Goal: Information Seeking & Learning: Learn about a topic

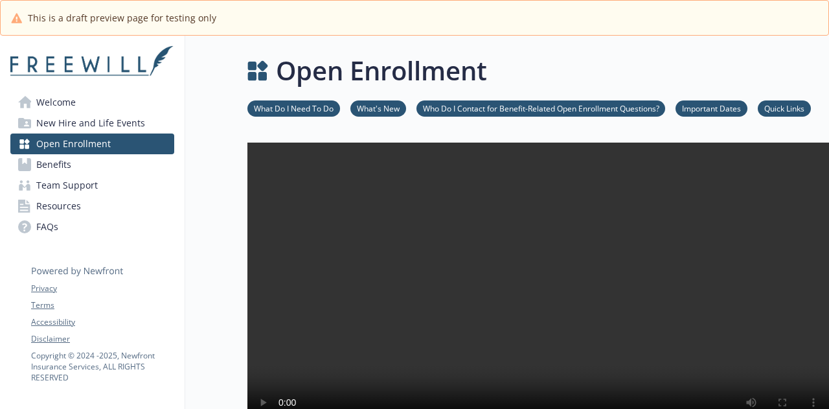
scroll to position [324, 0]
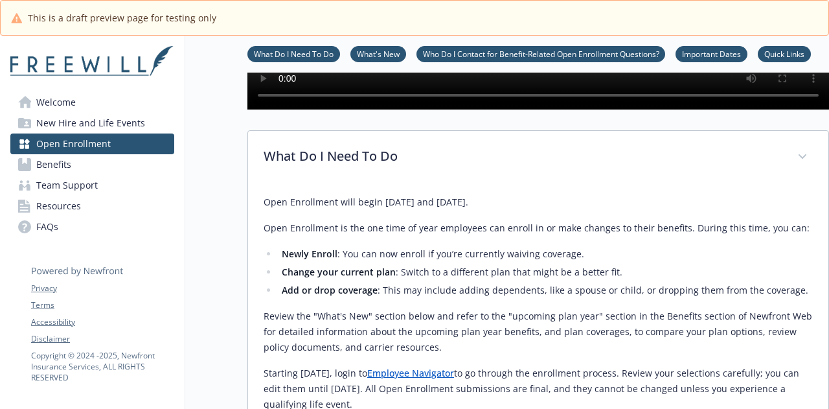
click at [81, 163] on link "Benefits" at bounding box center [92, 164] width 164 height 21
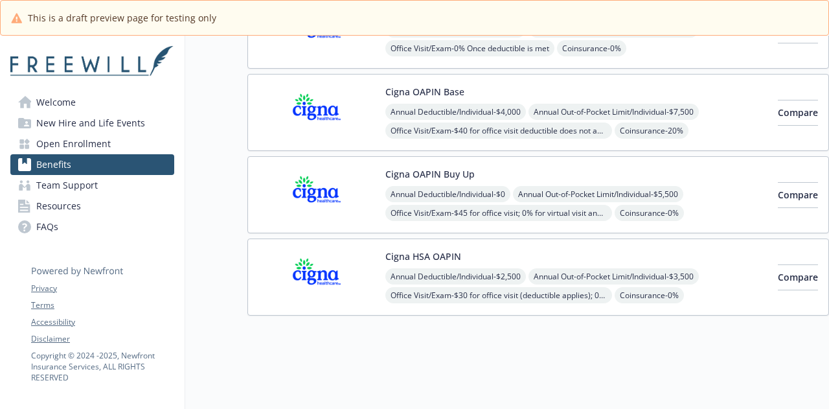
click at [77, 188] on span "Team Support" at bounding box center [67, 185] width 62 height 21
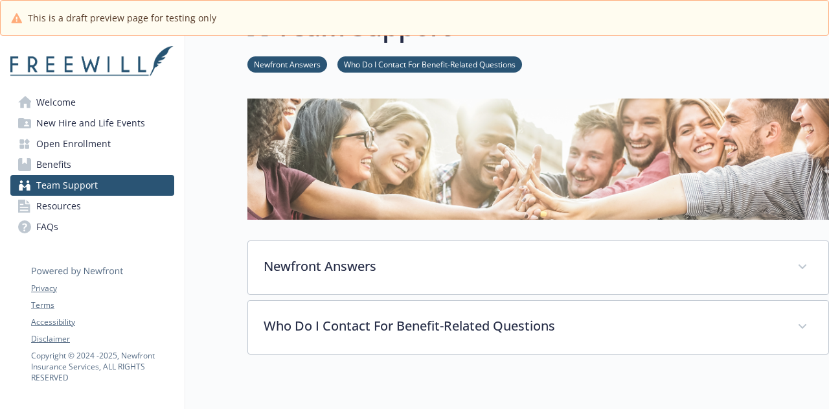
scroll to position [65, 0]
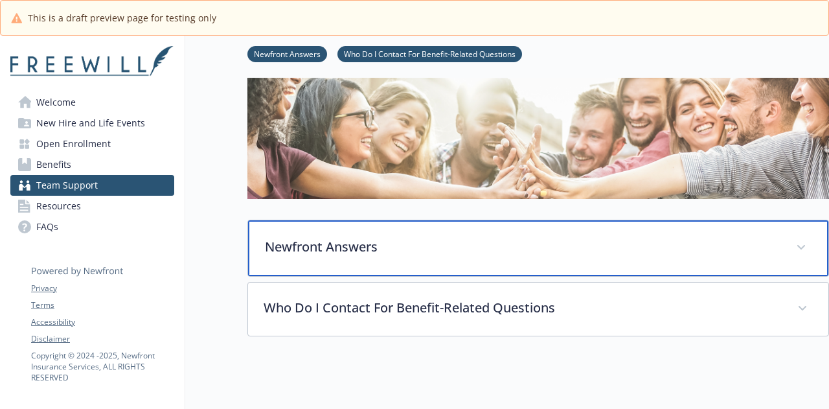
click at [300, 237] on p "Newfront Answers" at bounding box center [522, 246] width 515 height 19
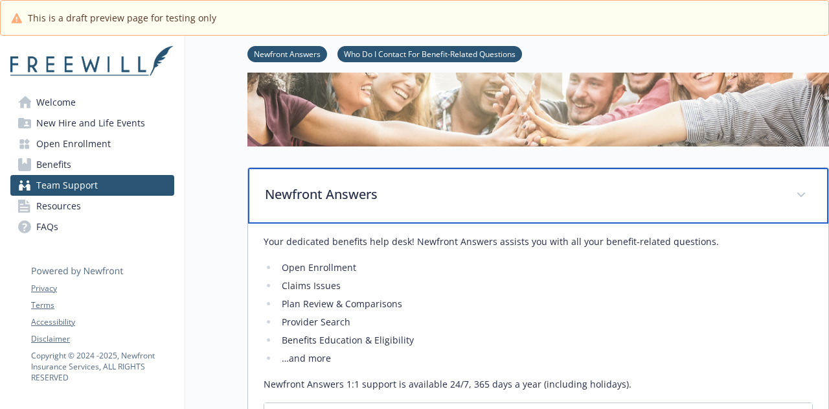
scroll to position [129, 0]
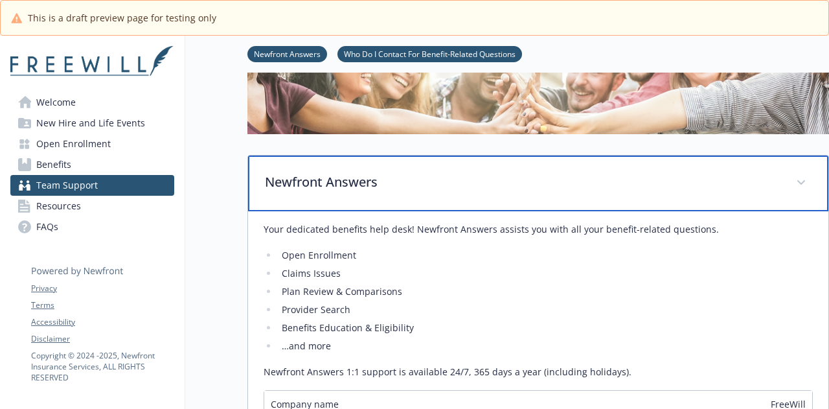
click at [301, 175] on p "Newfront Answers" at bounding box center [522, 181] width 515 height 19
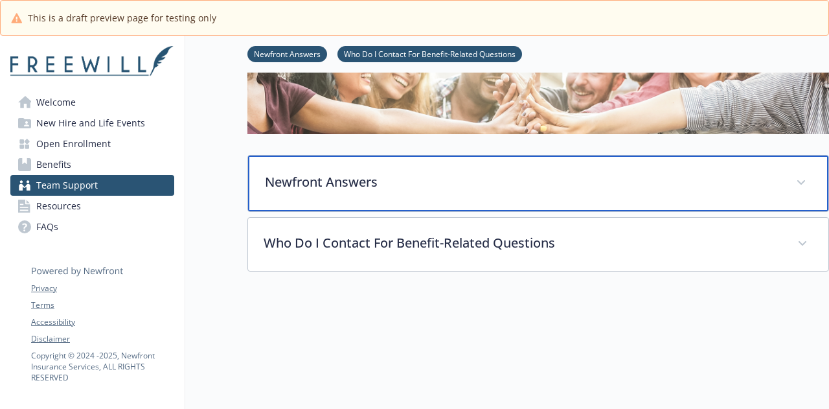
click at [302, 181] on p "Newfront Answers" at bounding box center [522, 181] width 515 height 19
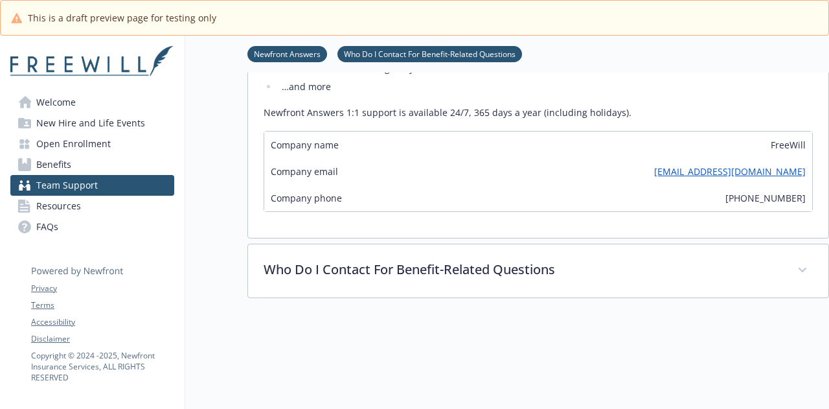
scroll to position [388, 0]
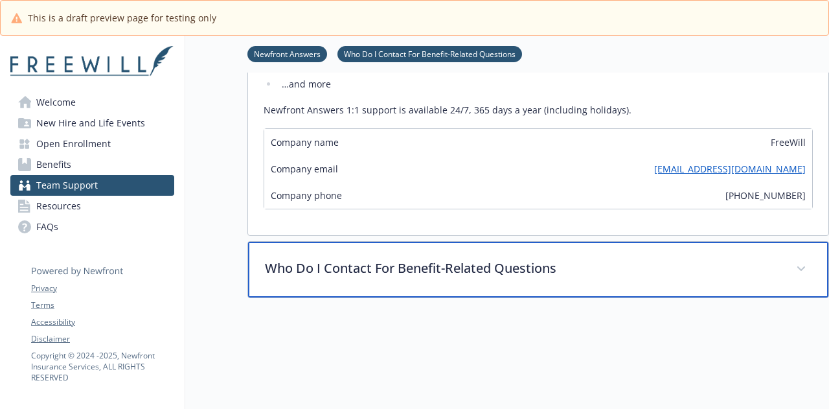
click at [322, 264] on p "Who Do I Contact For Benefit-Related Questions" at bounding box center [522, 267] width 515 height 19
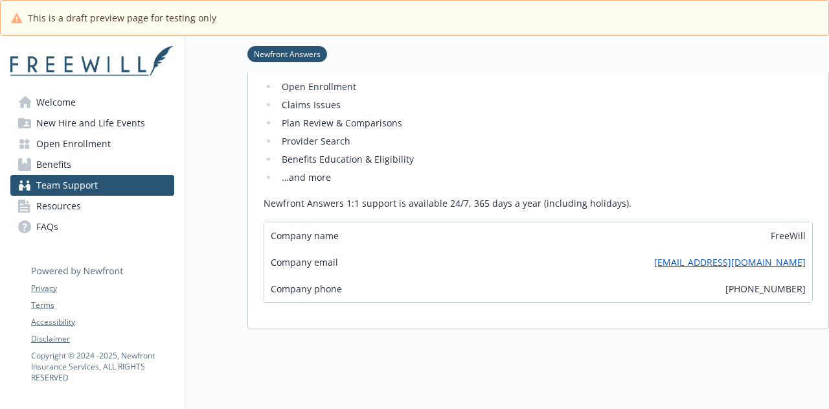
scroll to position [259, 0]
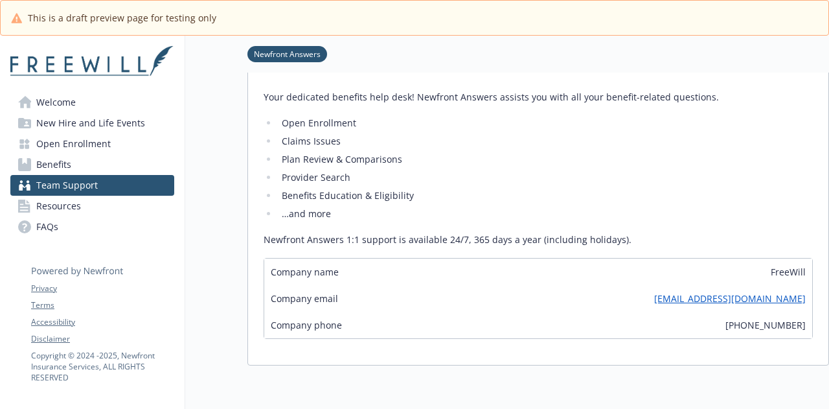
click at [140, 207] on link "Resources" at bounding box center [92, 206] width 164 height 21
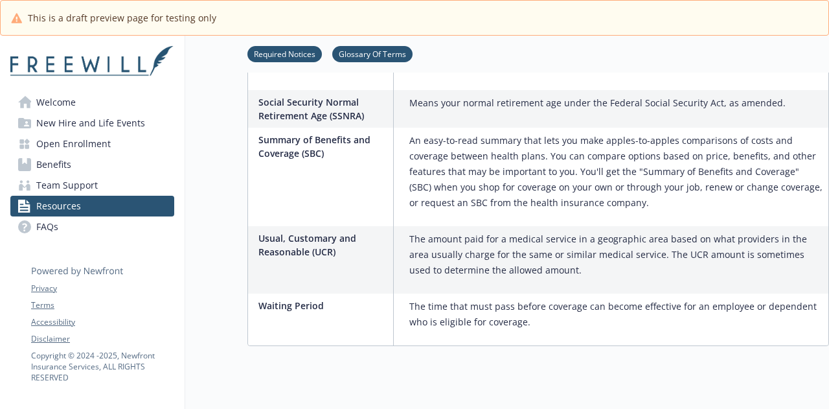
scroll to position [2209, 0]
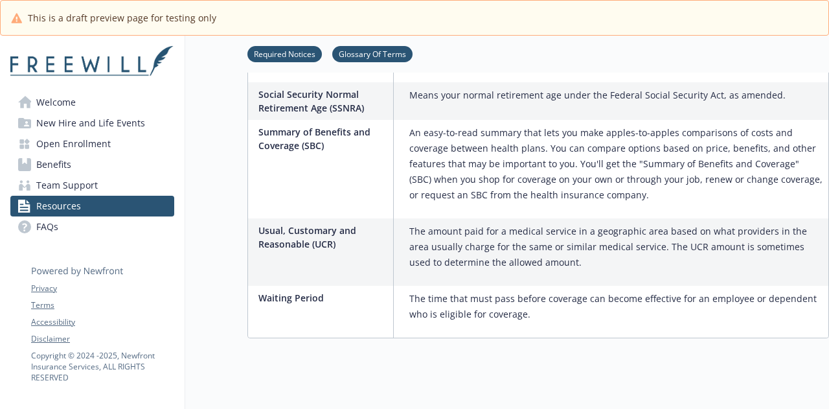
click at [121, 221] on link "FAQs" at bounding box center [92, 226] width 164 height 21
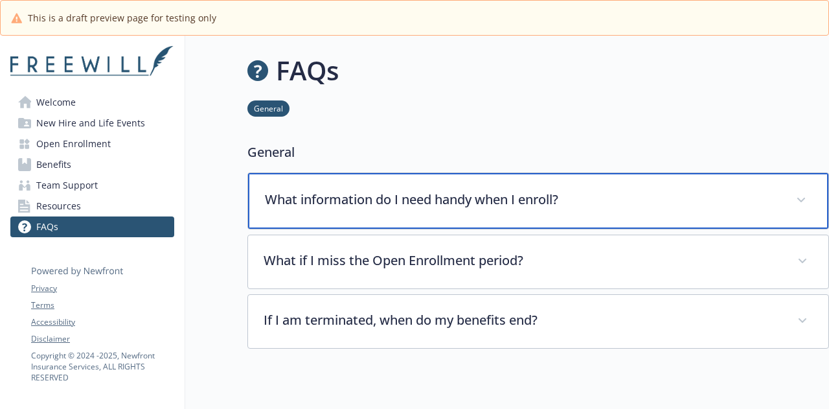
click at [308, 200] on p "What information do I need handy when I enroll?" at bounding box center [522, 199] width 515 height 19
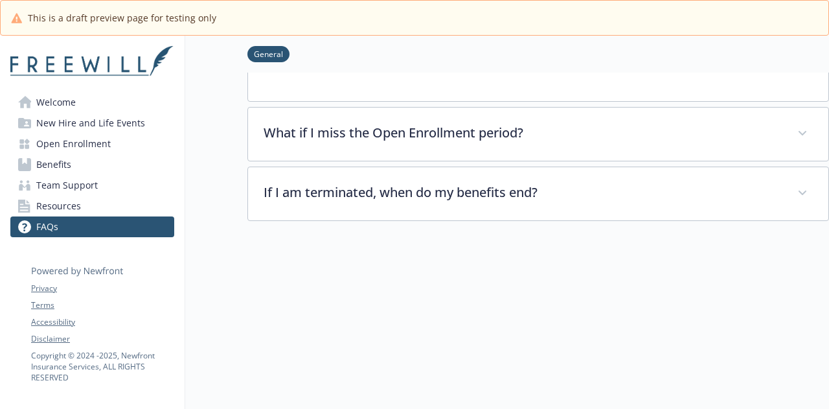
scroll to position [231, 0]
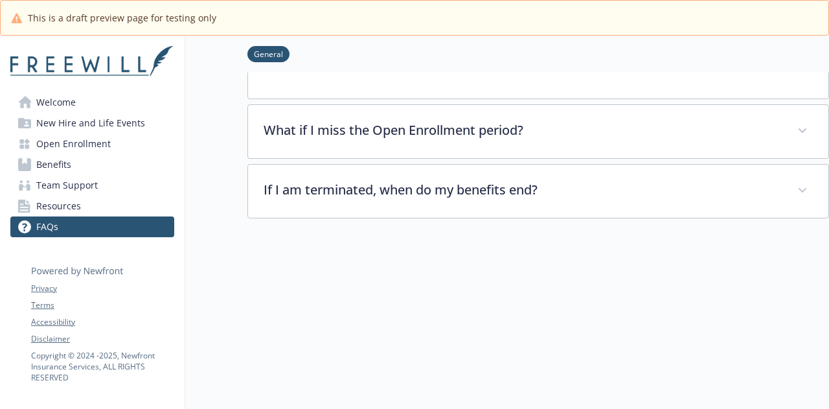
click at [63, 212] on span "Resources" at bounding box center [58, 206] width 45 height 21
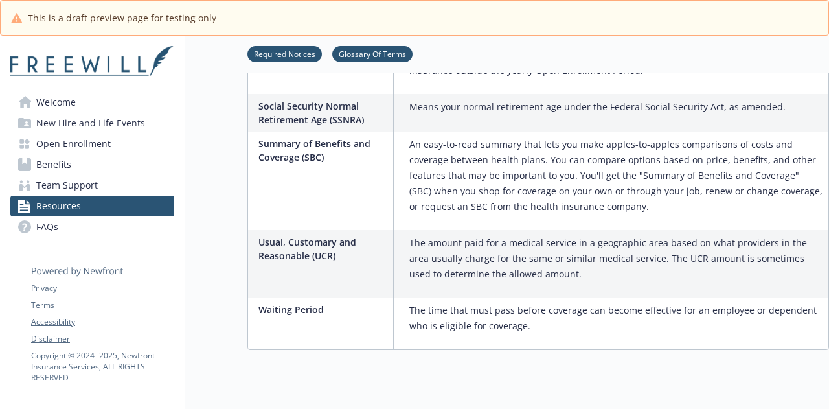
scroll to position [2209, 0]
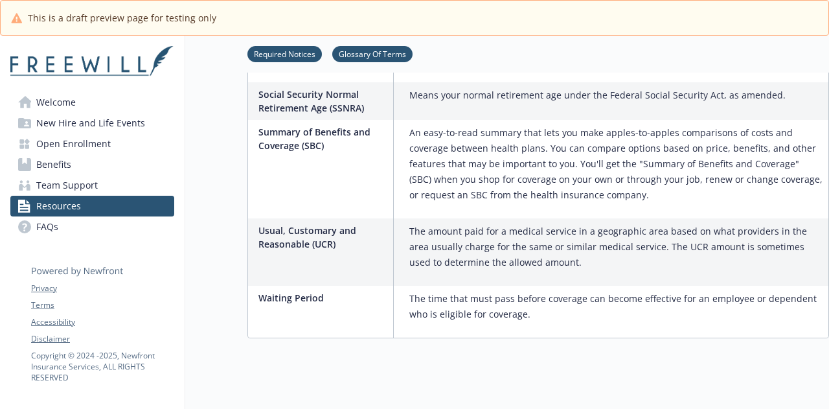
click at [120, 189] on link "Team Support" at bounding box center [92, 185] width 164 height 21
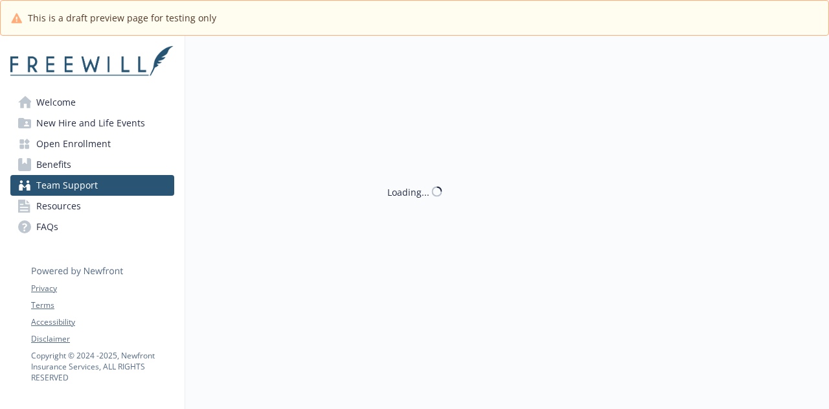
scroll to position [194, 0]
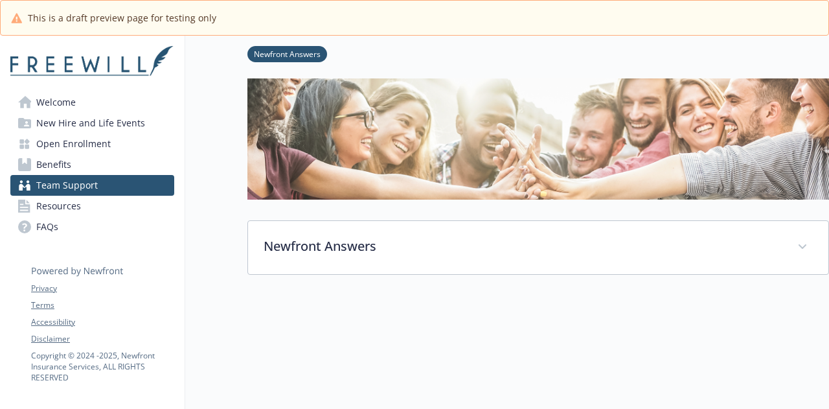
click at [100, 168] on link "Benefits" at bounding box center [92, 164] width 164 height 21
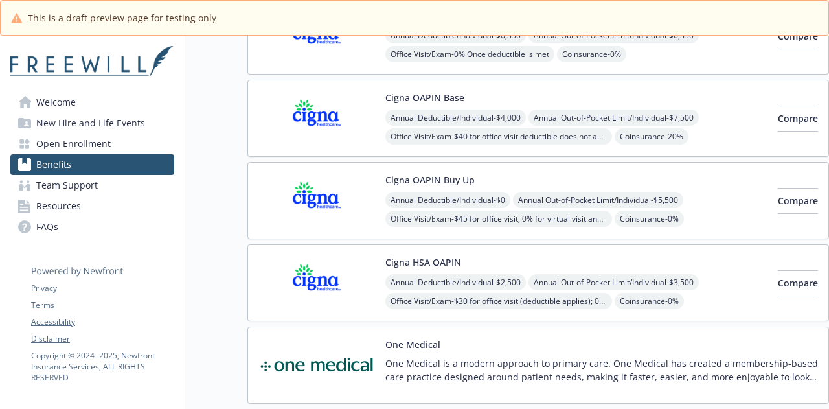
scroll to position [276, 0]
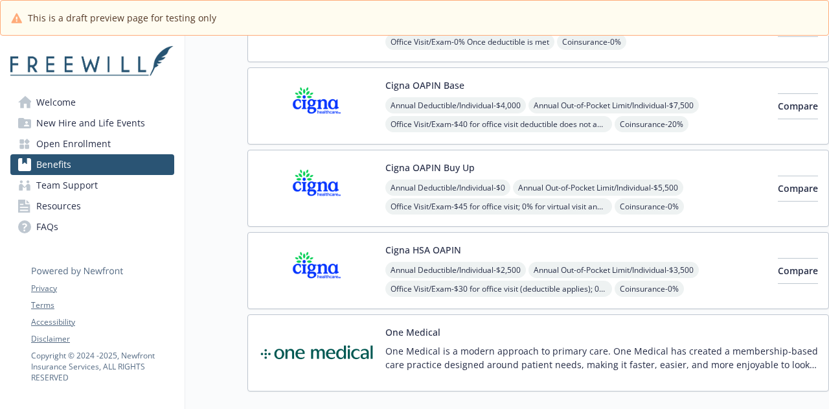
click at [415, 346] on p "One Medical is a modern approach to primary care. One Medical has created a mem…" at bounding box center [601, 357] width 432 height 27
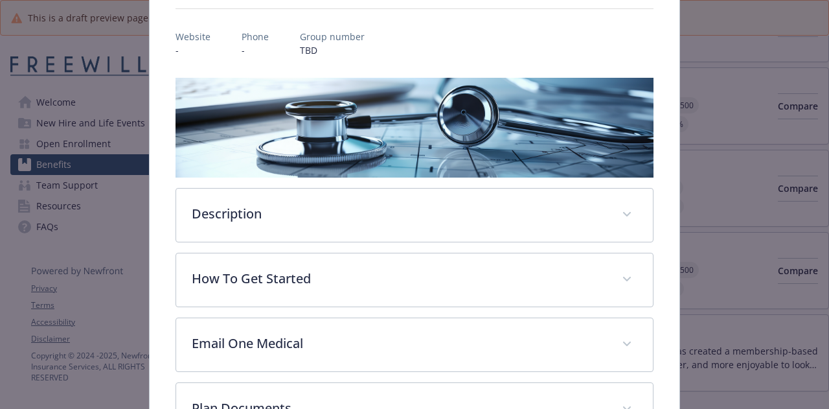
scroll to position [168, 0]
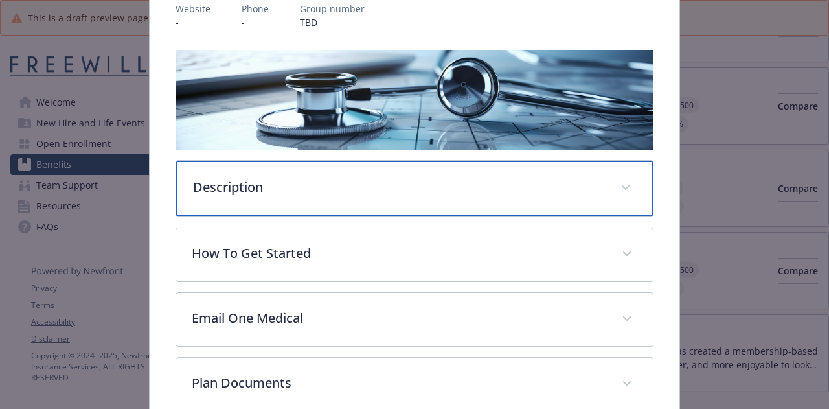
click at [355, 188] on p "Description" at bounding box center [398, 186] width 411 height 19
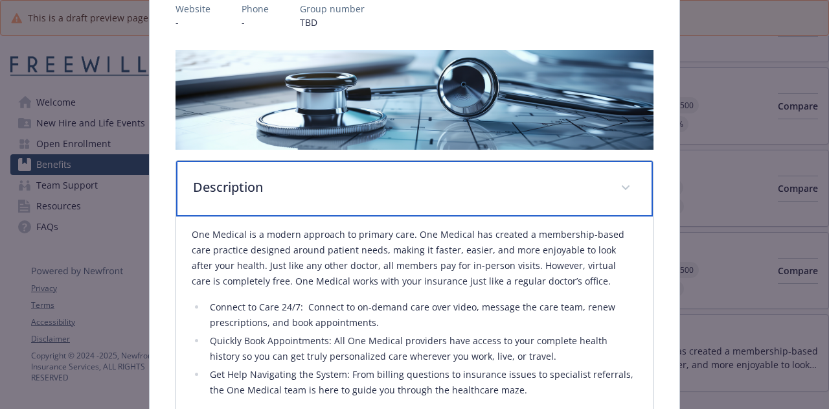
click at [355, 188] on p "Description" at bounding box center [398, 186] width 411 height 19
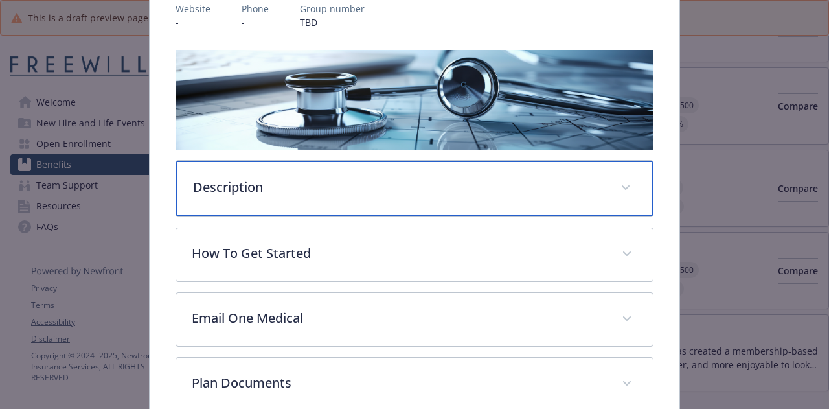
scroll to position [240, 0]
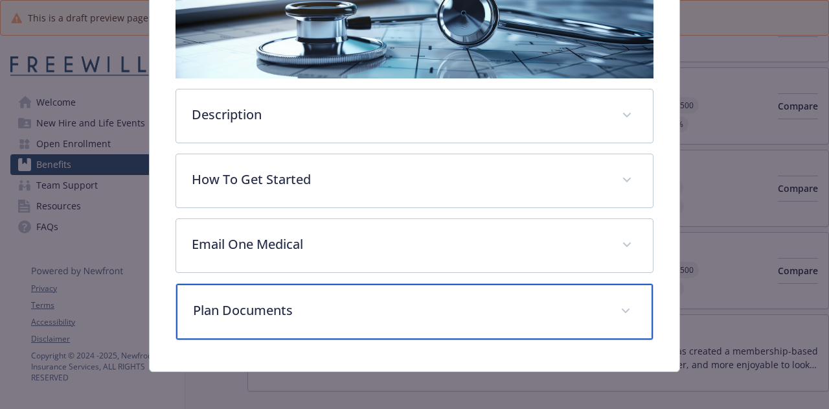
click at [338, 308] on p "Plan Documents" at bounding box center [398, 309] width 411 height 19
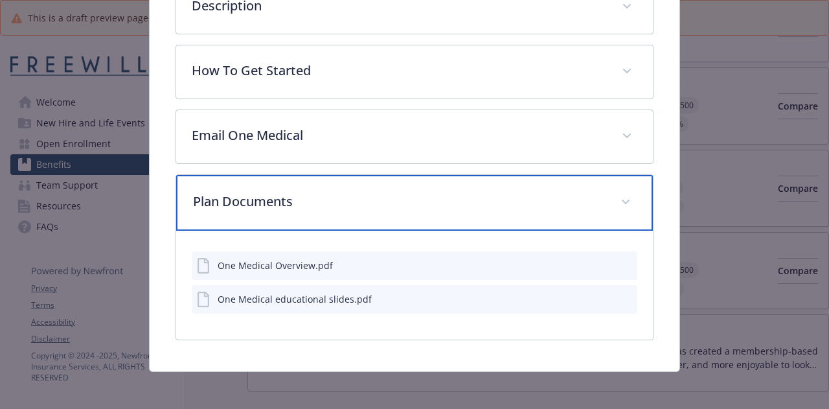
click at [331, 216] on div "Plan Documents" at bounding box center [414, 203] width 476 height 56
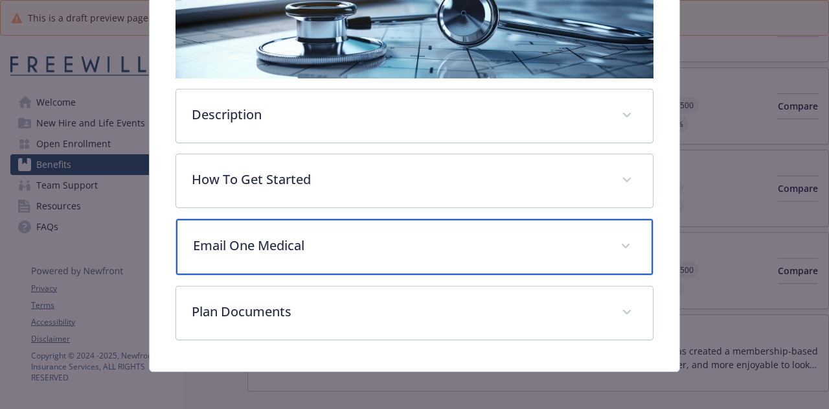
click at [329, 238] on p "Email One Medical" at bounding box center [398, 245] width 411 height 19
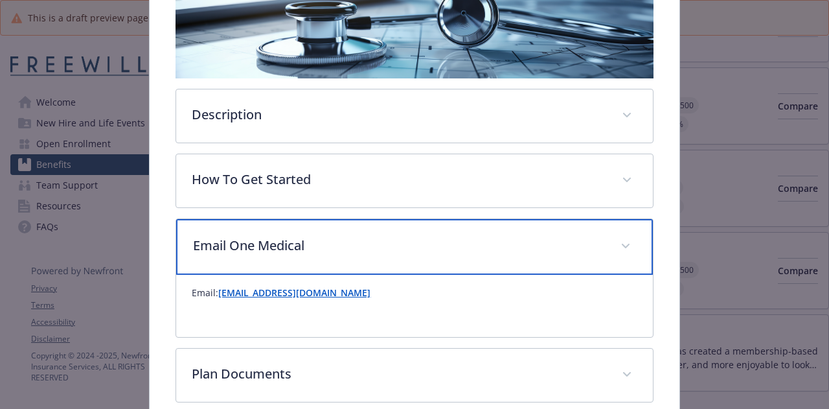
scroll to position [302, 0]
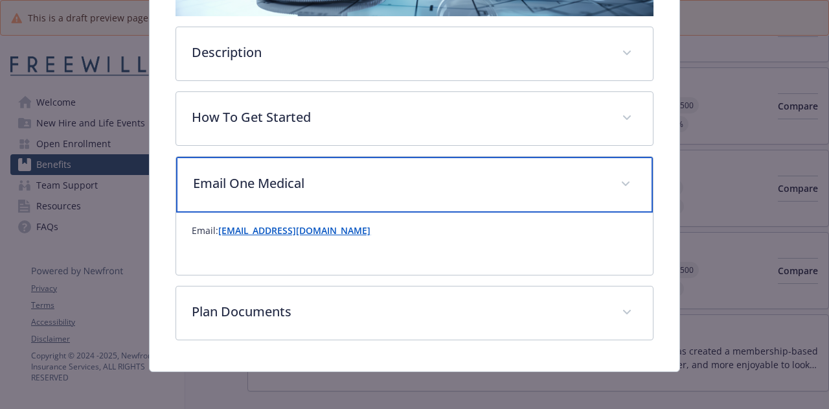
click at [333, 197] on div "Email One Medical" at bounding box center [414, 185] width 476 height 56
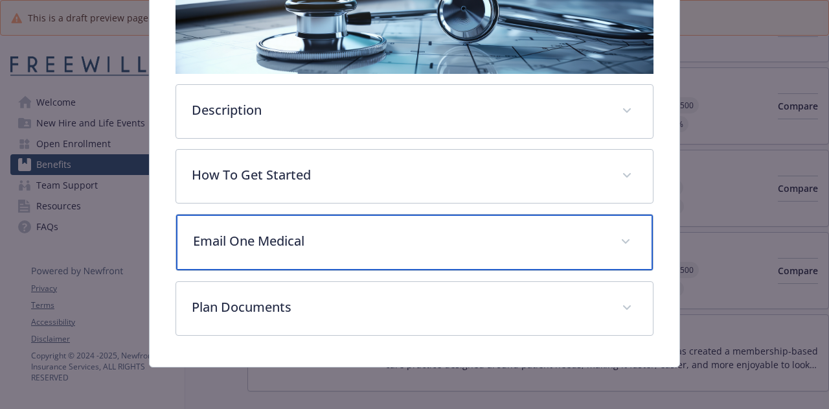
scroll to position [240, 0]
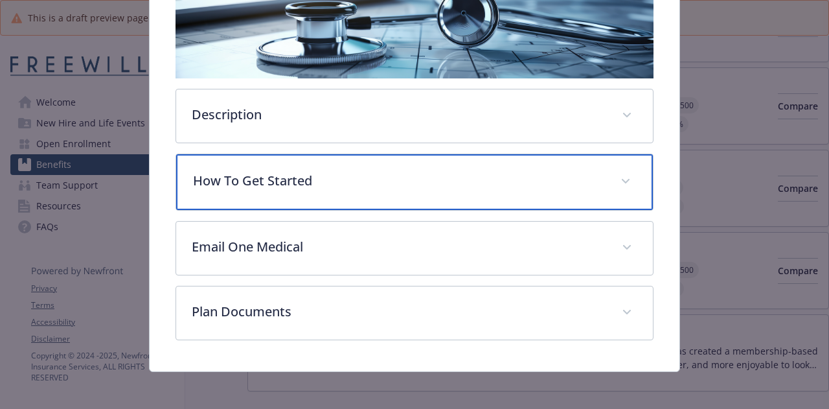
click at [321, 174] on p "How To Get Started" at bounding box center [398, 180] width 411 height 19
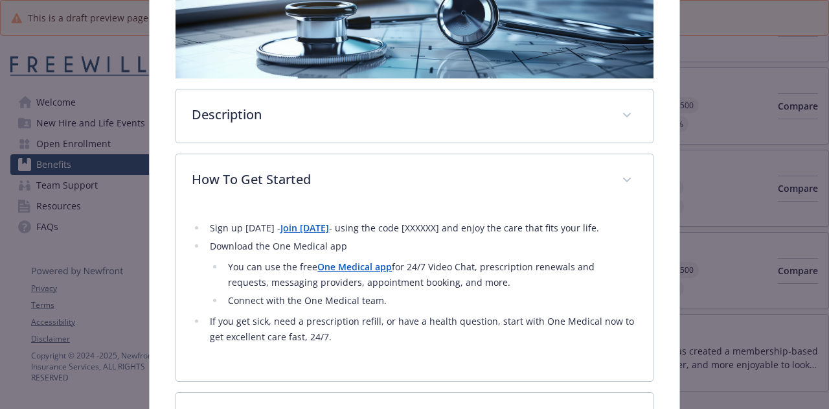
click at [304, 230] on strong "Join [DATE]" at bounding box center [304, 227] width 49 height 12
click at [369, 264] on strong "One Medical app" at bounding box center [354, 266] width 74 height 12
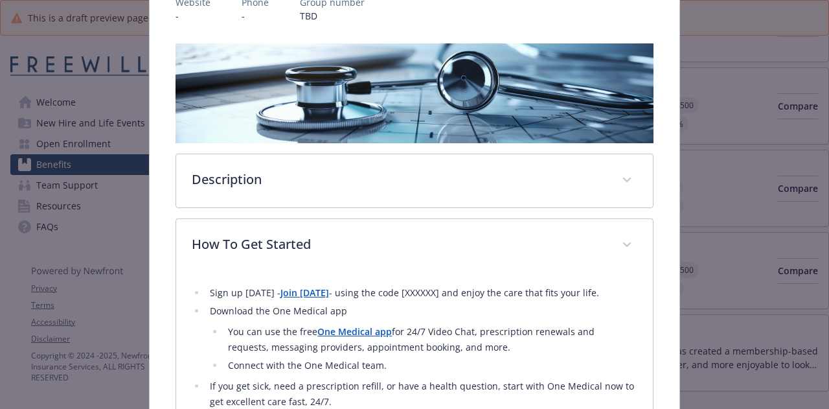
scroll to position [0, 0]
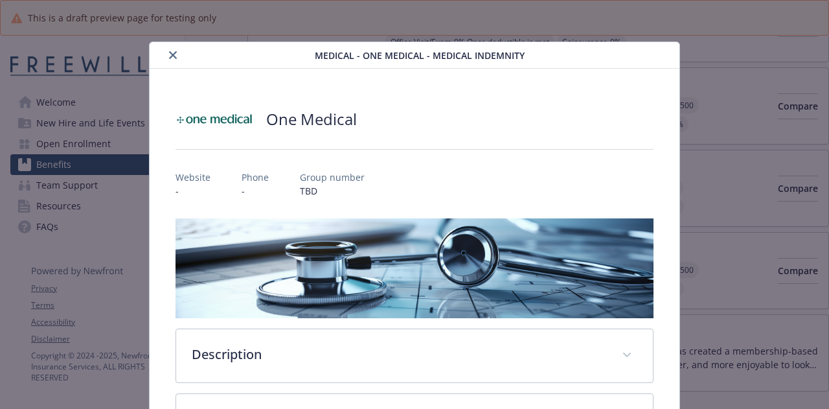
click at [173, 59] on button "close" at bounding box center [173, 55] width 16 height 16
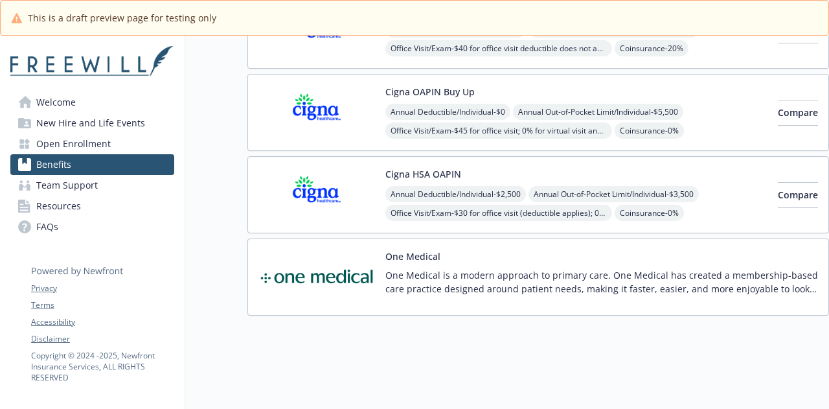
scroll to position [163, 0]
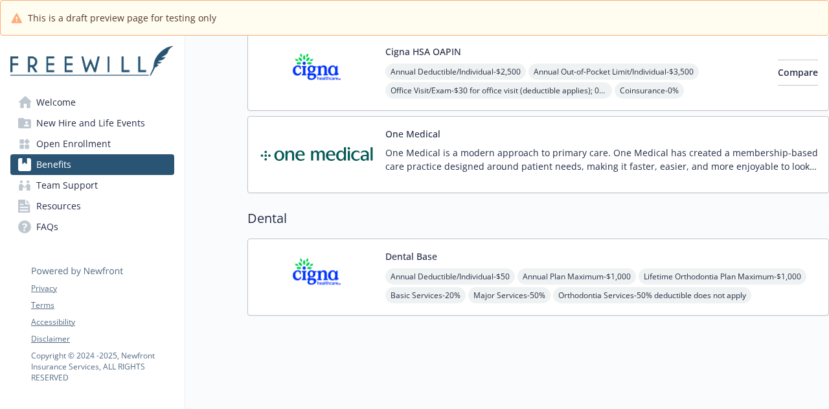
click at [385, 249] on button "Dental Base" at bounding box center [411, 256] width 52 height 14
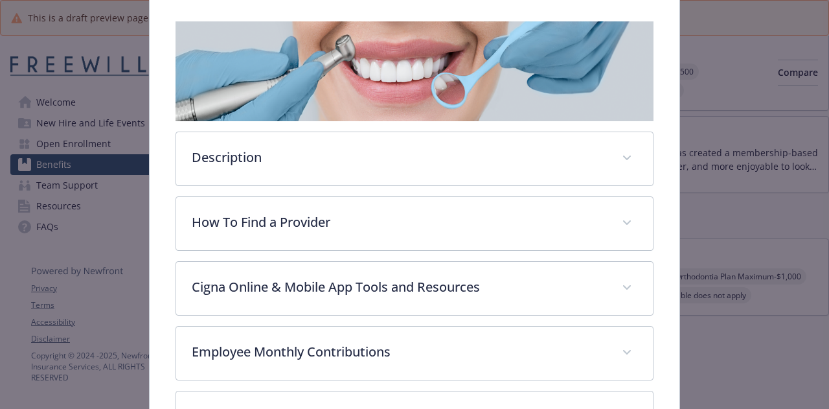
scroll to position [233, 0]
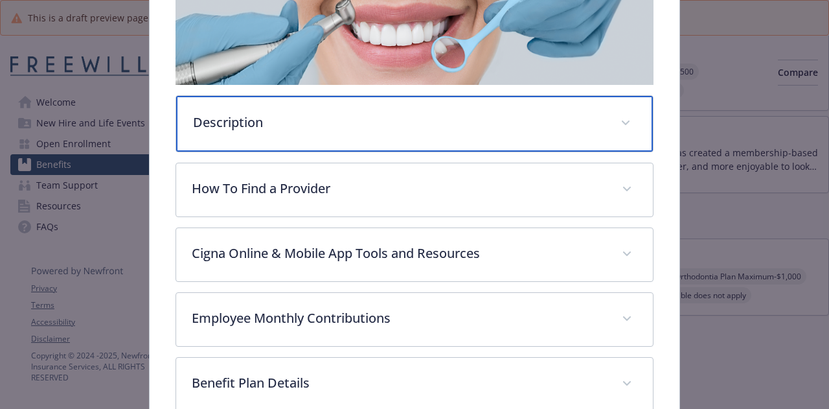
click at [284, 125] on p "Description" at bounding box center [398, 122] width 411 height 19
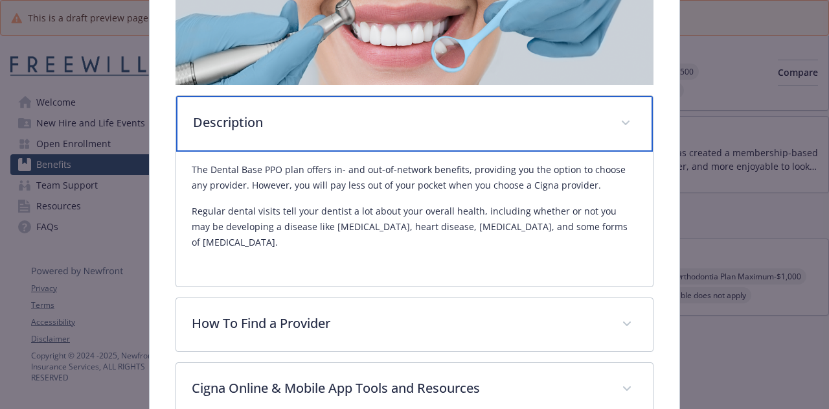
click at [284, 125] on p "Description" at bounding box center [398, 122] width 411 height 19
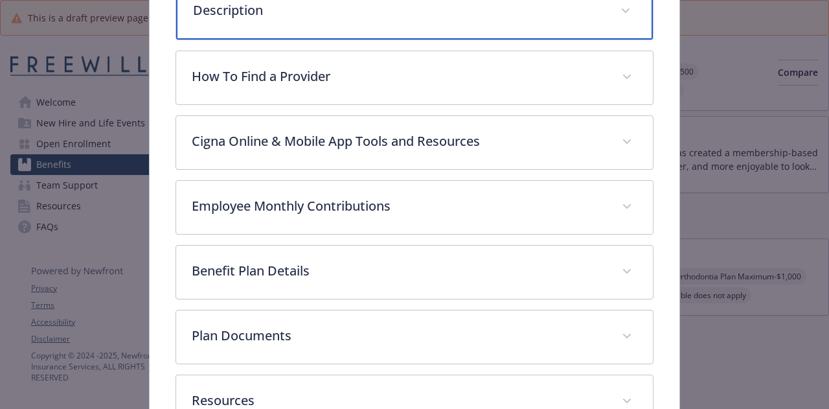
scroll to position [363, 0]
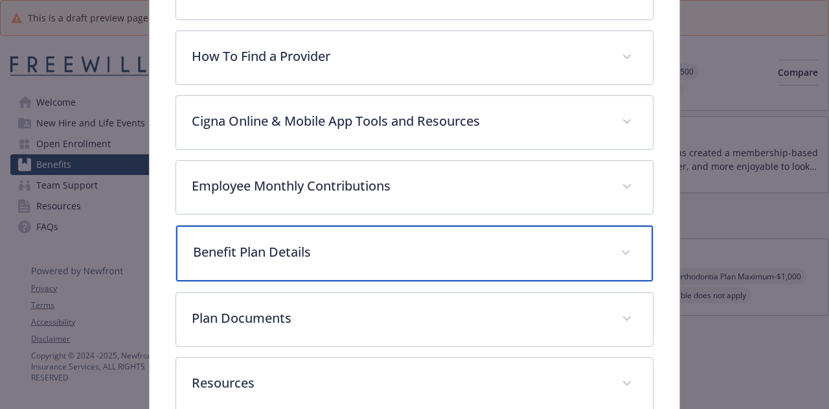
click at [293, 260] on div "Benefit Plan Details" at bounding box center [414, 253] width 476 height 56
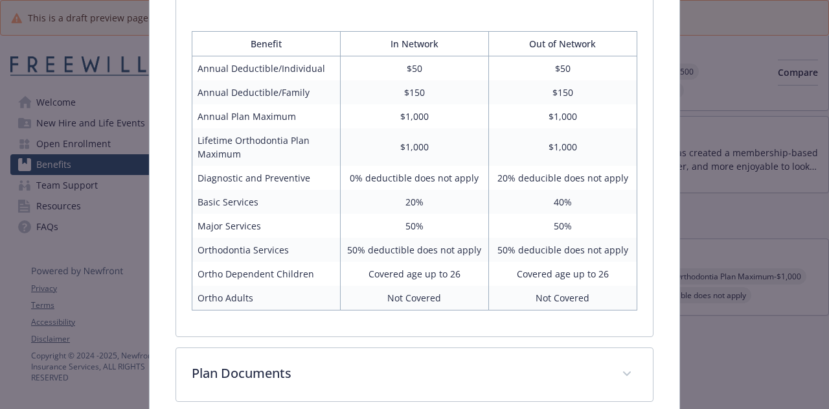
scroll to position [619, 0]
click at [543, 170] on td "20% deducible does not apply" at bounding box center [562, 179] width 148 height 24
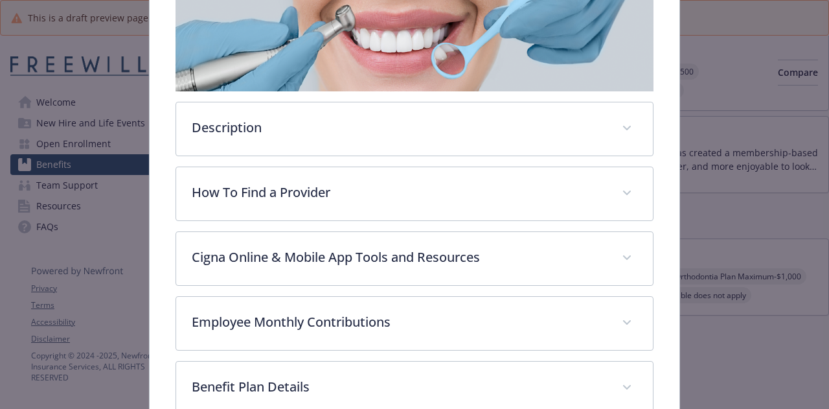
scroll to position [0, 0]
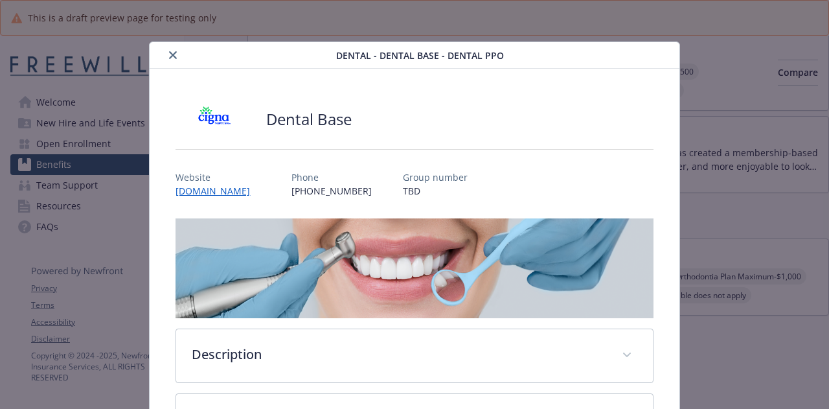
click at [172, 54] on icon "close" at bounding box center [173, 55] width 8 height 8
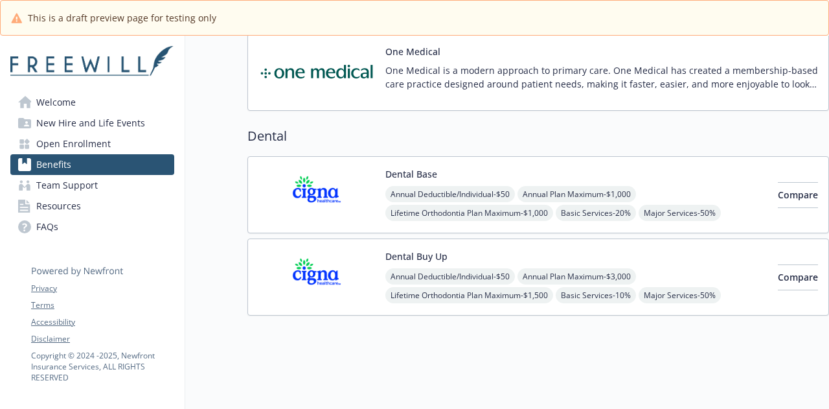
scroll to position [561, 0]
click at [623, 253] on div "Dental Buy Up Annual Deductible/Individual - $50 Annual Plan Maximum - $3,000 L…" at bounding box center [576, 276] width 382 height 55
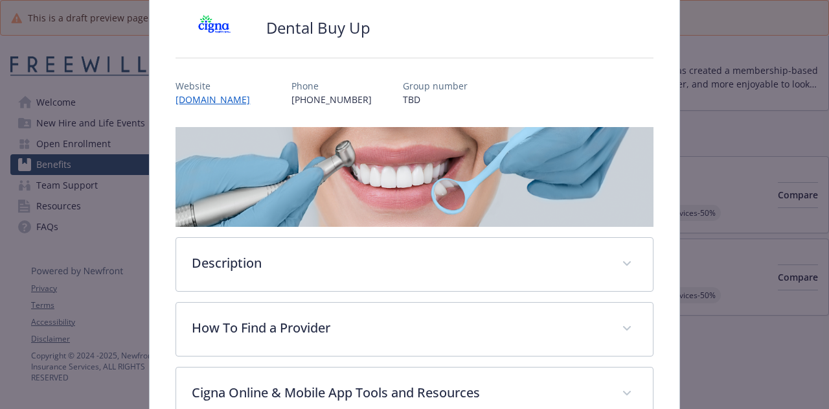
scroll to position [104, 0]
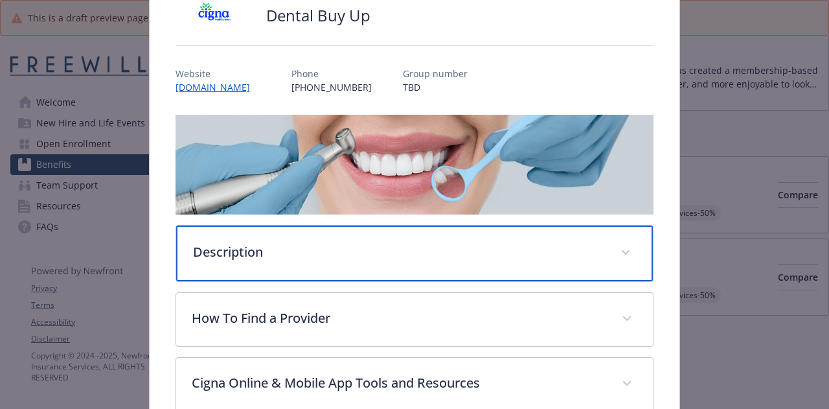
click at [240, 231] on div "Description" at bounding box center [414, 253] width 476 height 56
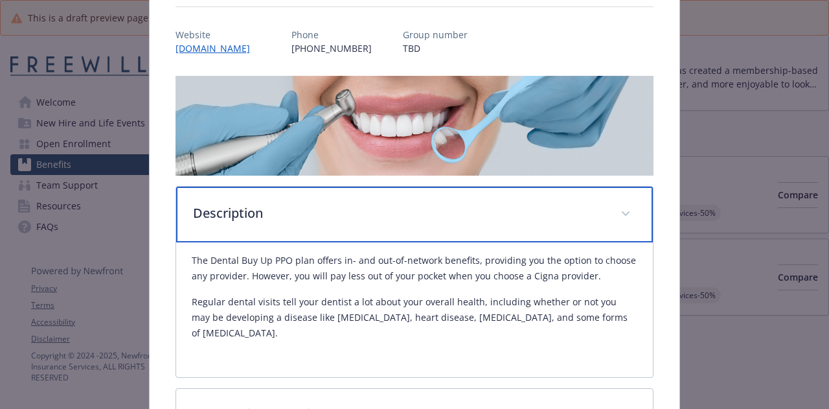
scroll to position [168, 0]
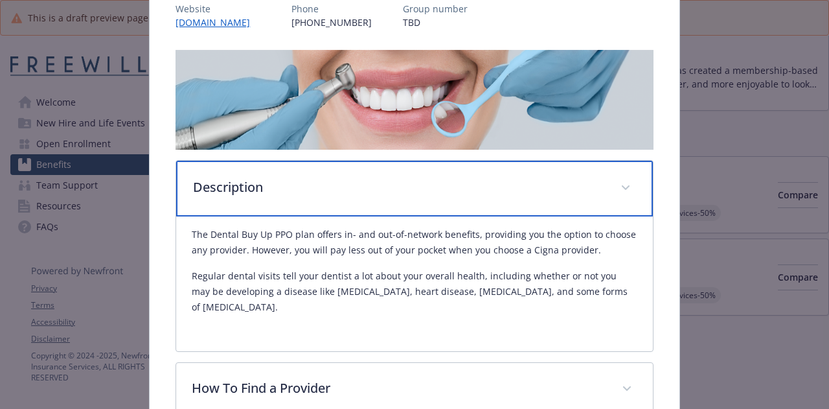
click at [251, 190] on p "Description" at bounding box center [398, 186] width 411 height 19
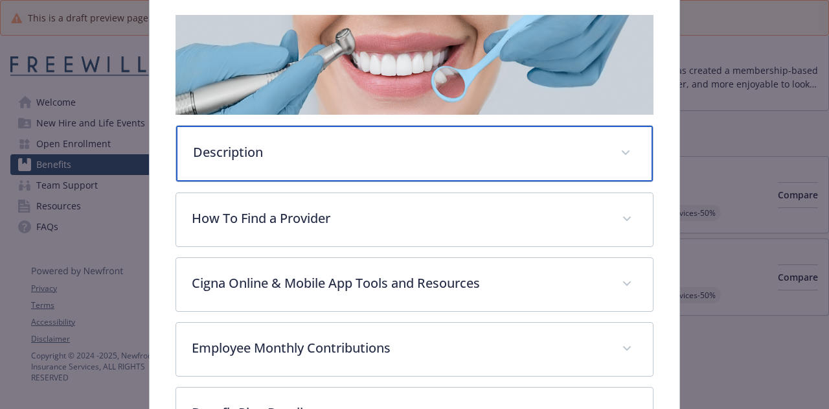
scroll to position [298, 0]
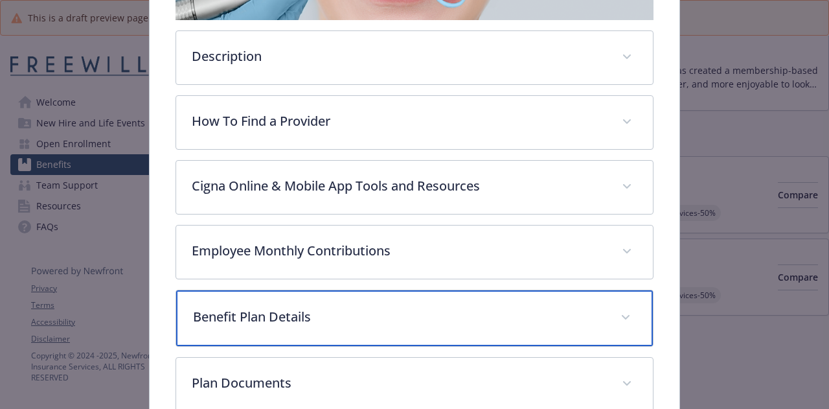
click at [247, 324] on div "Benefit Plan Details" at bounding box center [414, 318] width 476 height 56
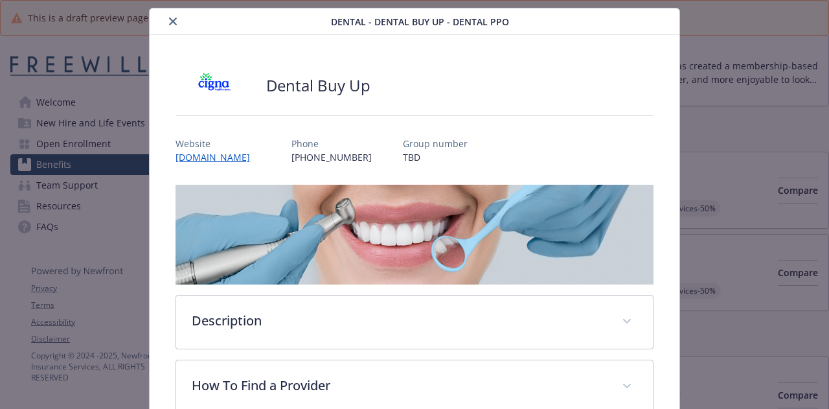
scroll to position [0, 0]
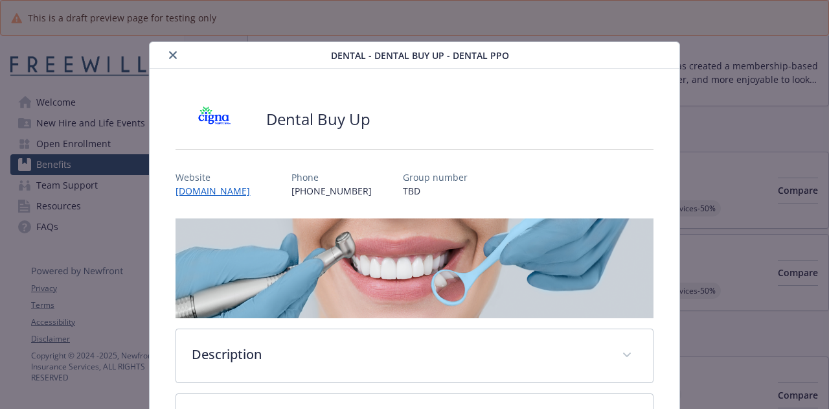
click at [170, 54] on icon "close" at bounding box center [173, 55] width 8 height 8
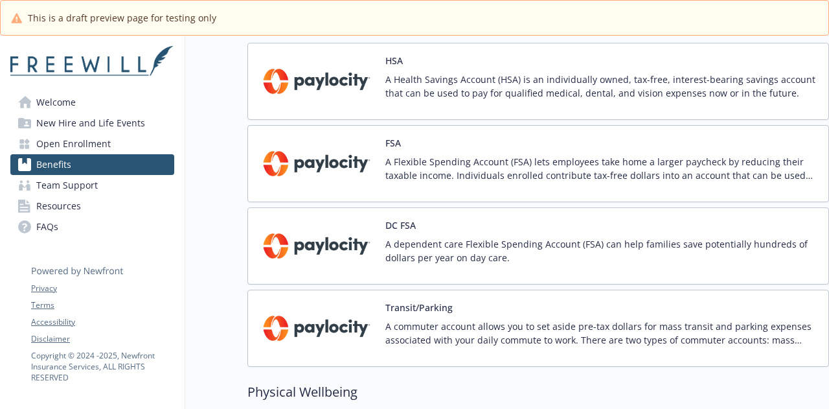
scroll to position [1253, 0]
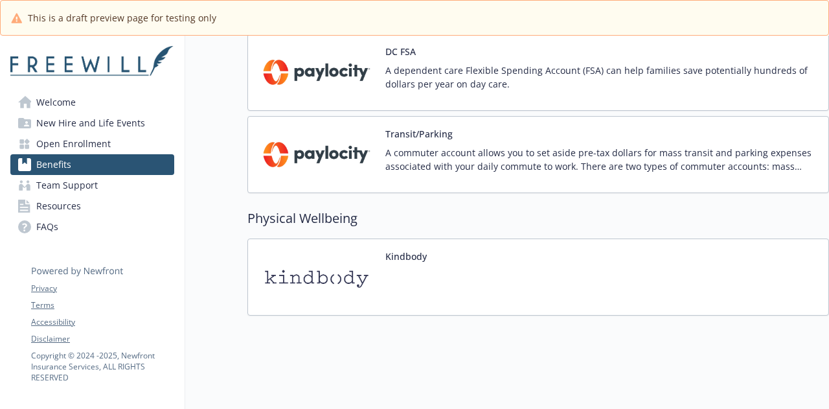
click at [379, 265] on div "Kindbody" at bounding box center [342, 276] width 168 height 55
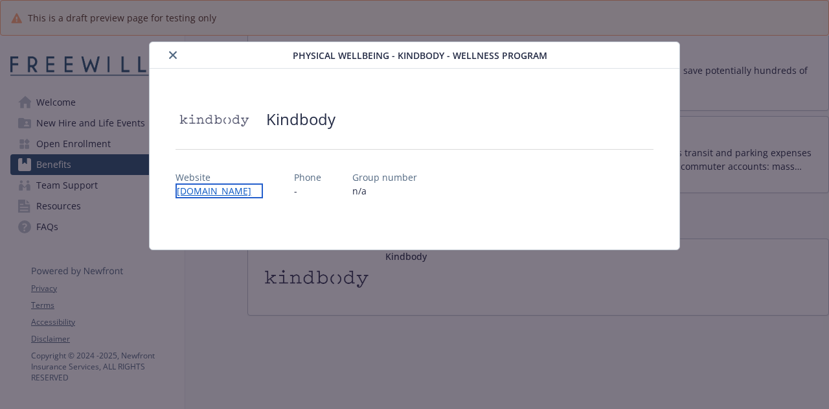
click at [210, 190] on link "[DOMAIN_NAME]" at bounding box center [218, 190] width 87 height 15
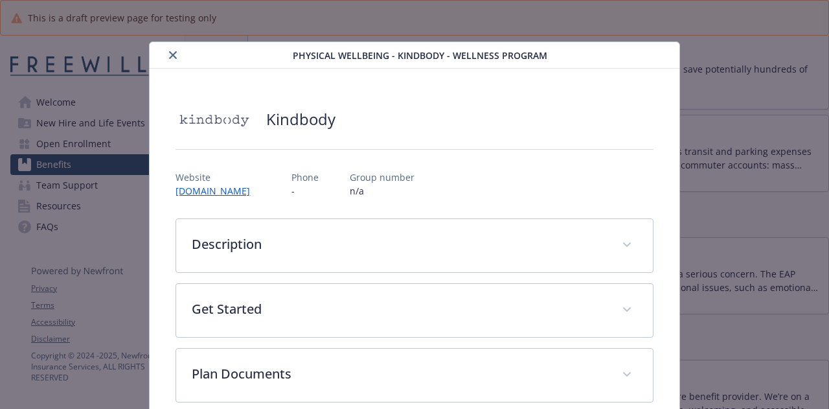
click at [170, 52] on icon "close" at bounding box center [173, 55] width 8 height 8
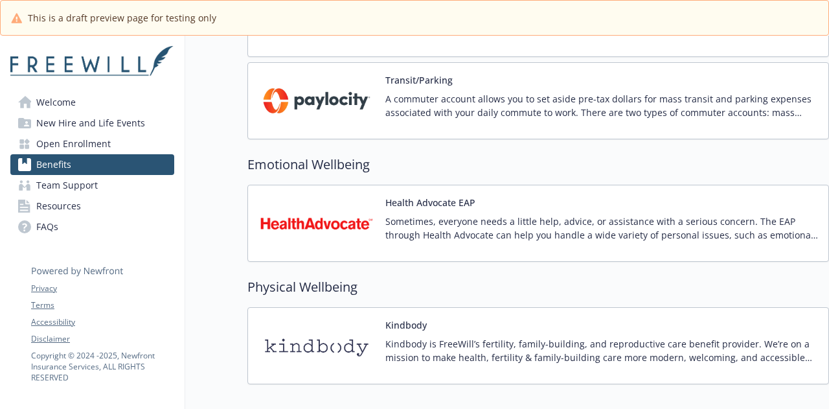
scroll to position [1376, 0]
